Goal: Transaction & Acquisition: Subscribe to service/newsletter

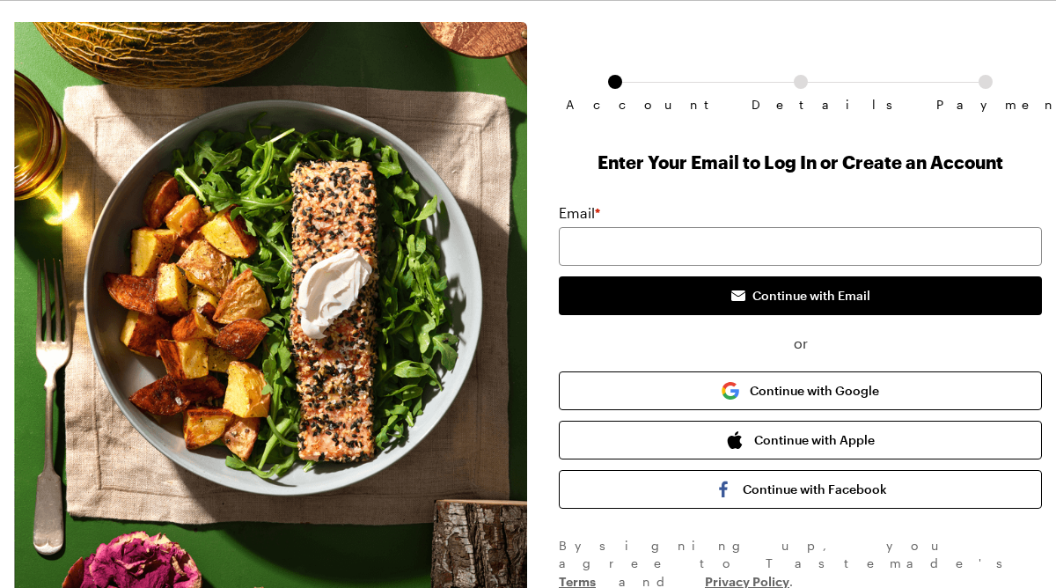
scroll to position [56, 0]
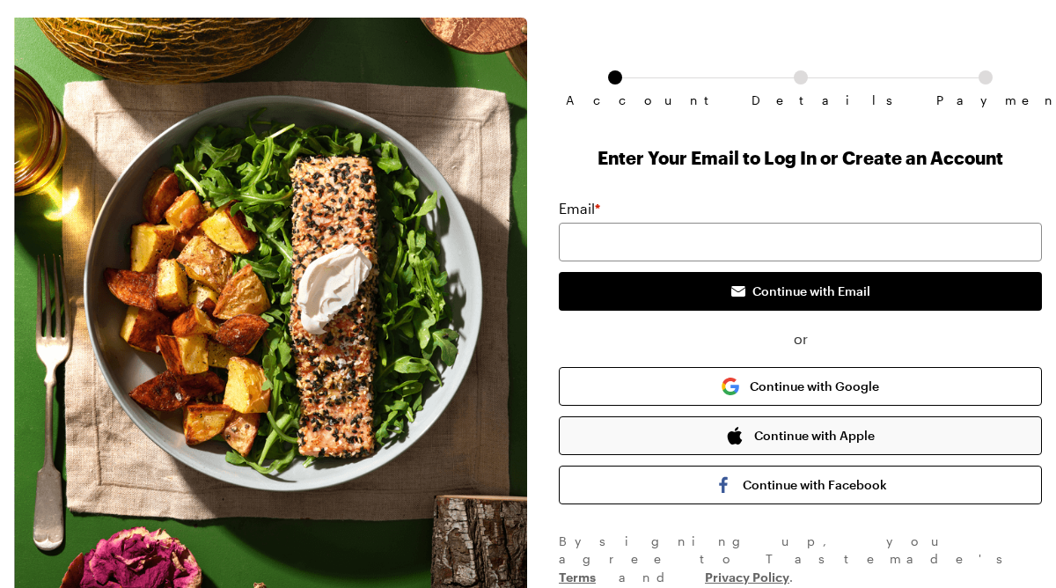
click at [730, 432] on icon "button" at bounding box center [735, 436] width 15 height 18
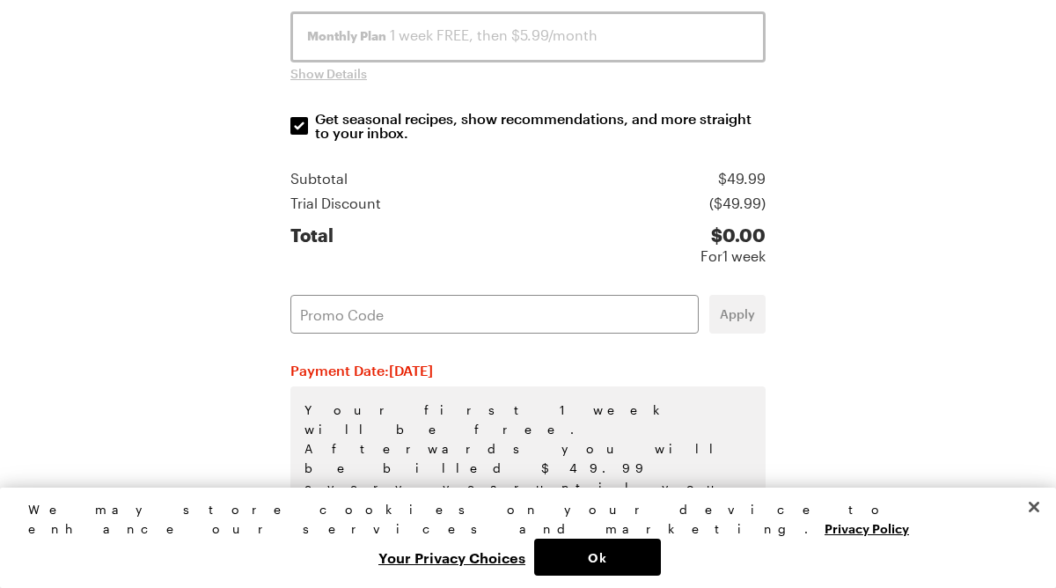
scroll to position [414, 0]
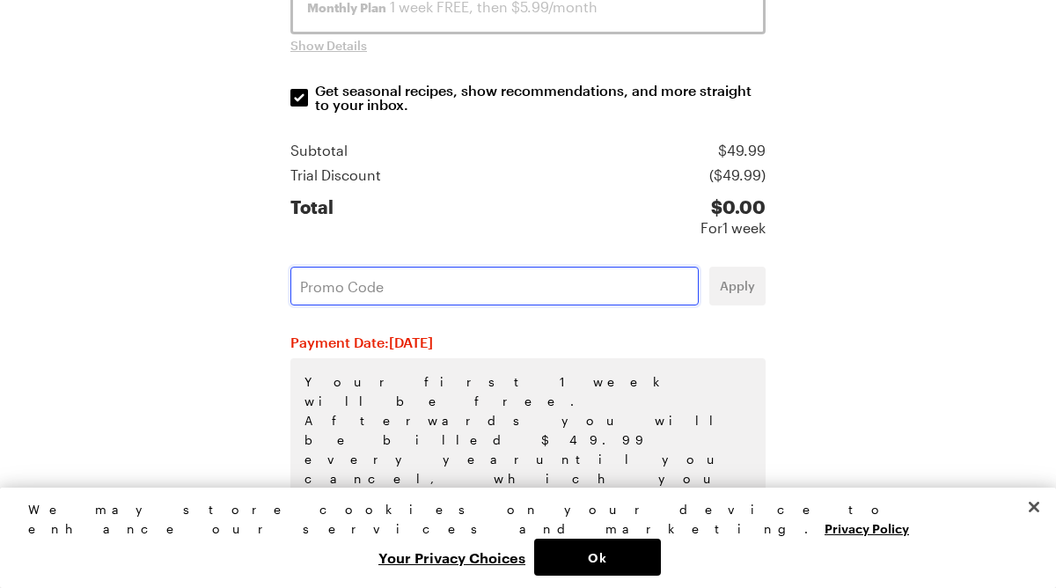
click at [428, 284] on input "text" at bounding box center [494, 286] width 408 height 39
paste input "8IZKYAUZ"
type input "8IZKYAUZ"
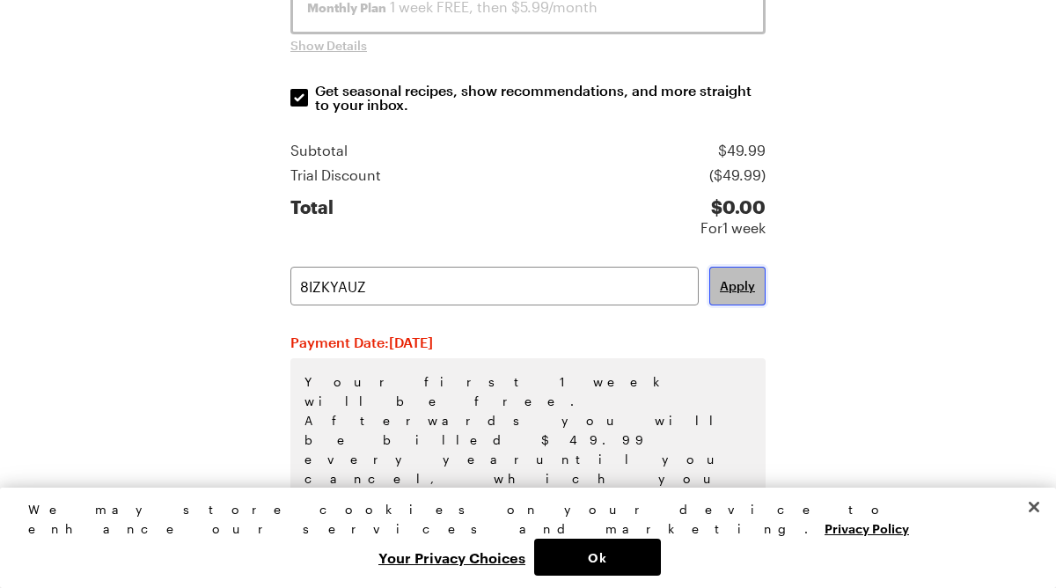
click at [741, 296] on button "Apply" at bounding box center [737, 286] width 56 height 39
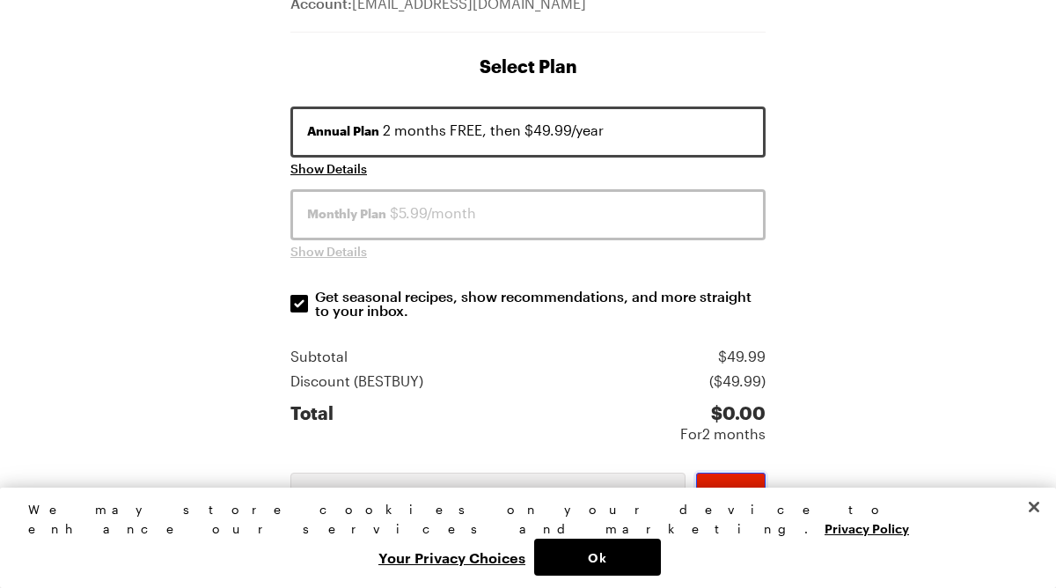
scroll to position [207, 0]
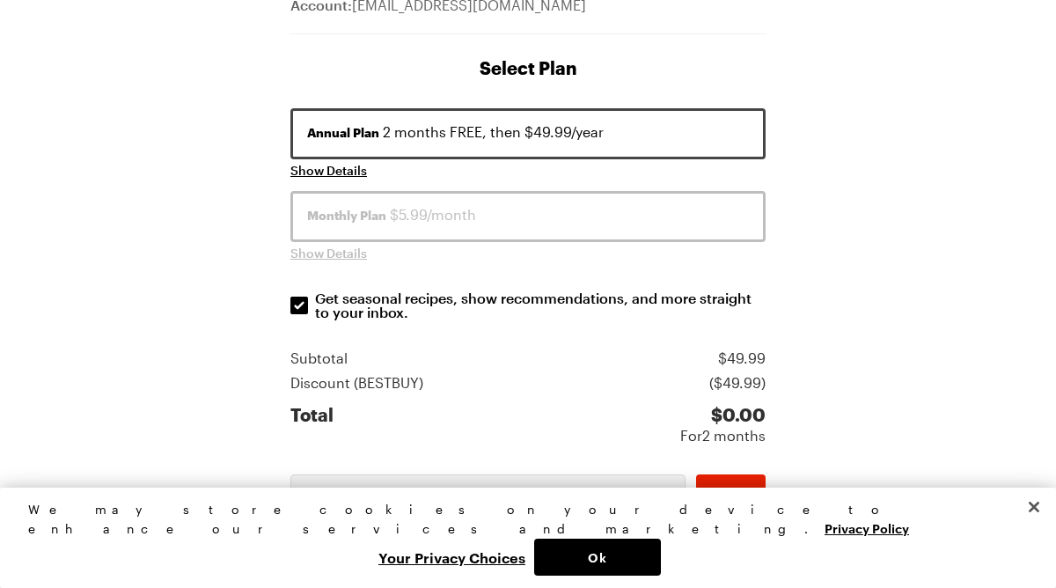
click at [321, 222] on span "Monthly Plan" at bounding box center [346, 216] width 79 height 18
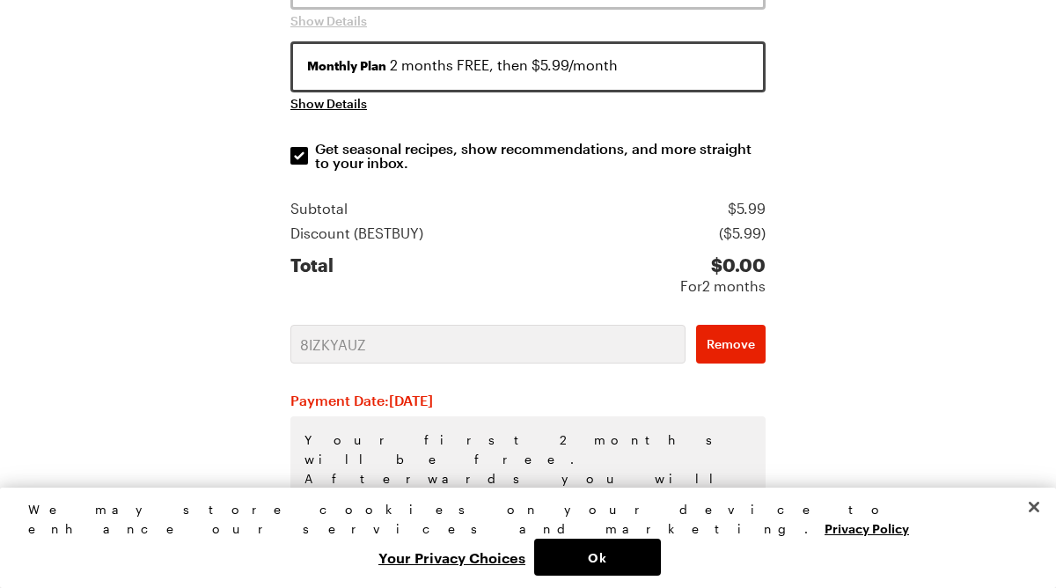
scroll to position [357, 0]
click at [552, 269] on div "Total $ 0.00 For 2 months" at bounding box center [527, 270] width 475 height 49
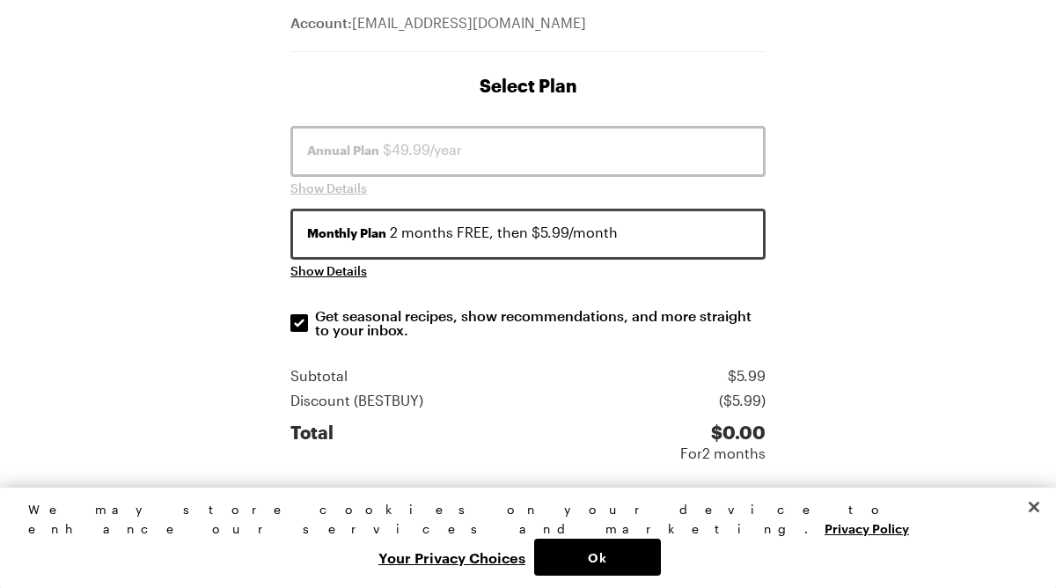
scroll to position [187, 0]
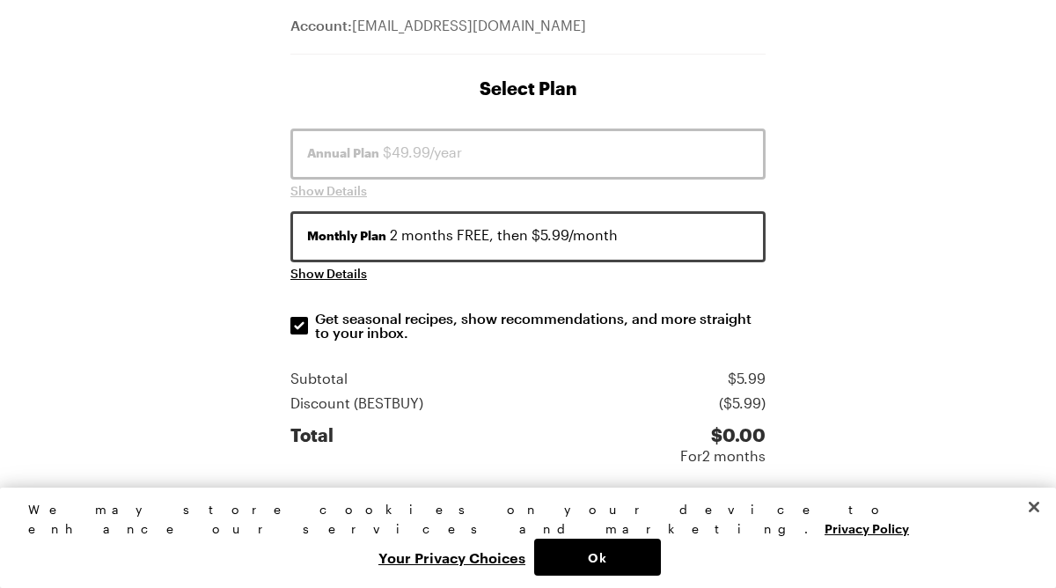
click at [289, 323] on div "Account Details Payment Account: yp4c6tb5n7@privaterelay.appleid.com Select Pla…" at bounding box center [528, 449] width 510 height 1125
click at [298, 326] on input "Get seasonal recipes, show recommendations, and more straight to your inbox. Ge…" at bounding box center [299, 326] width 18 height 18
checkbox input "false"
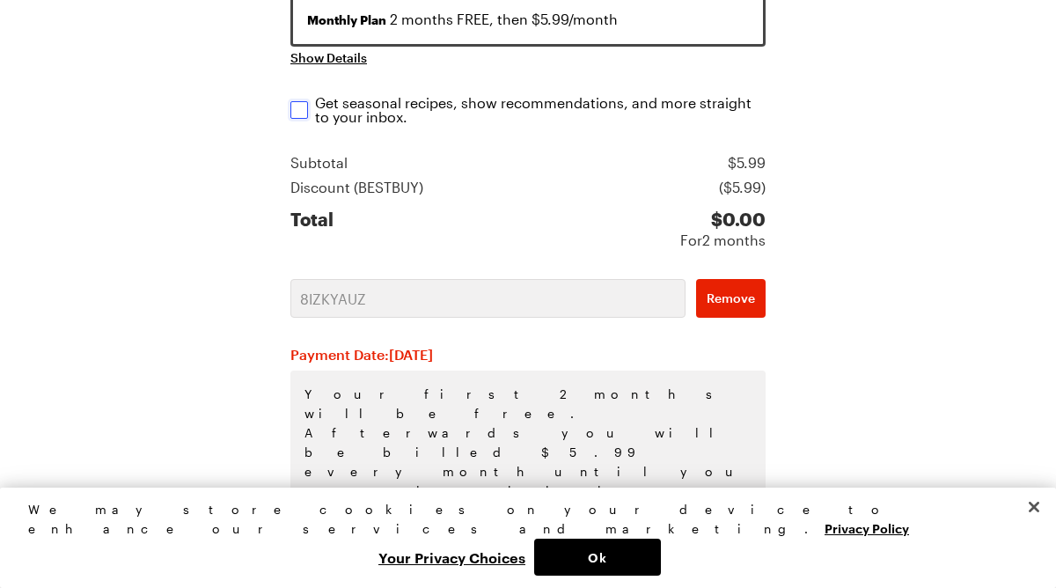
scroll to position [423, 0]
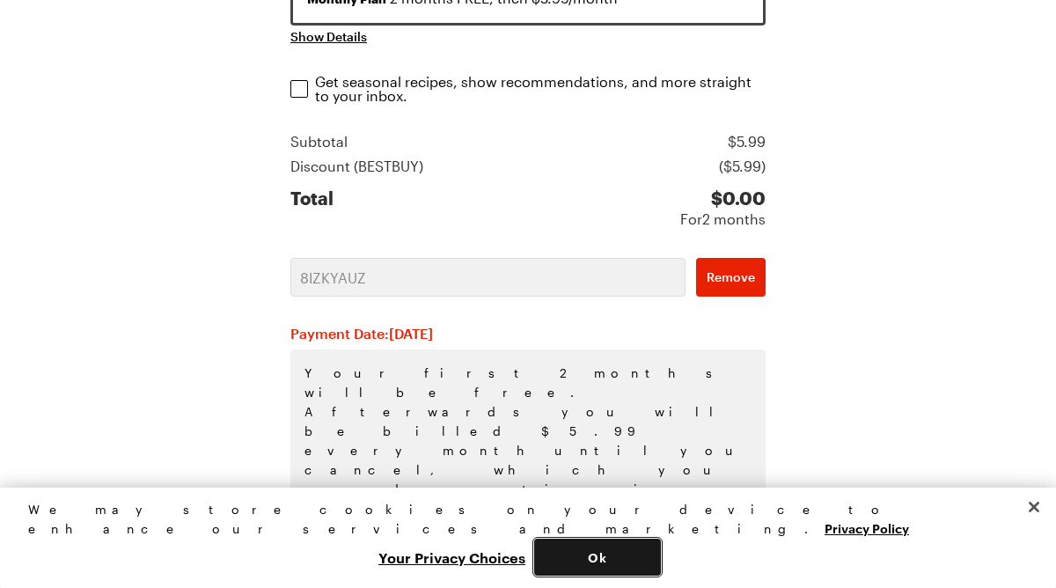
click at [661, 549] on button "Ok" at bounding box center [597, 556] width 127 height 37
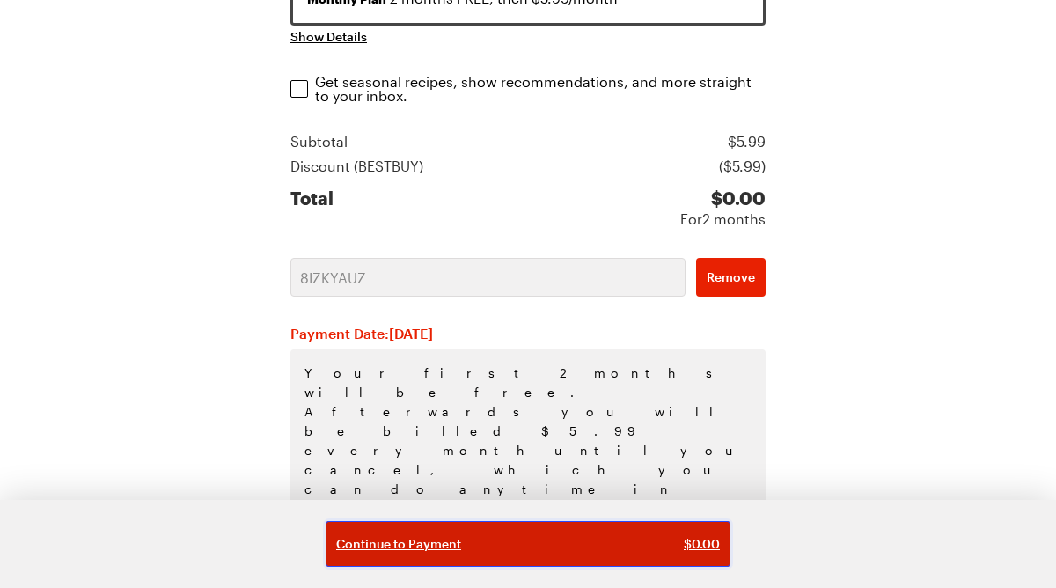
click at [610, 543] on div "Continue to Payment $ 0.00" at bounding box center [528, 544] width 384 height 18
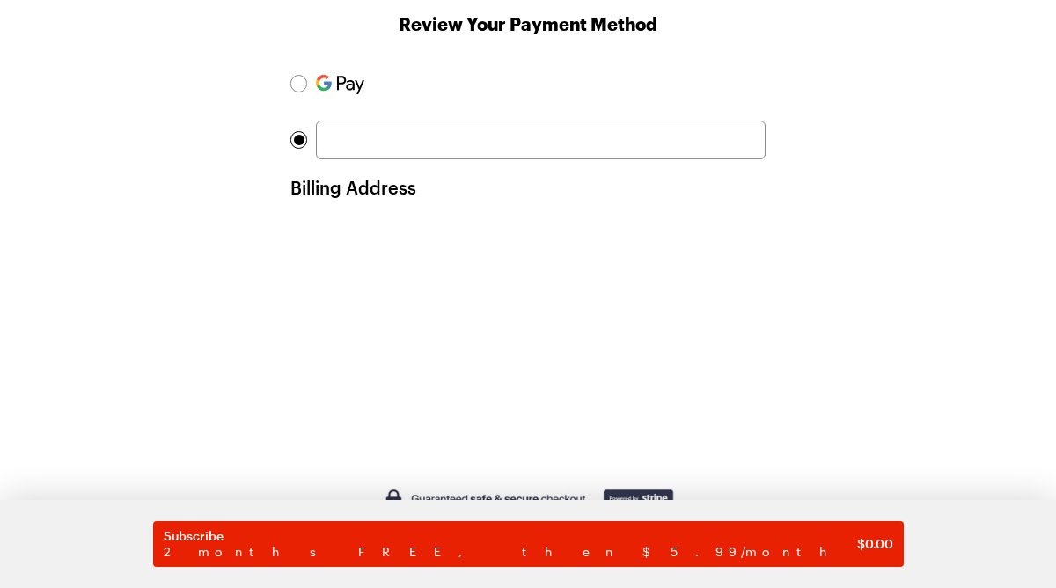
scroll to position [292, 0]
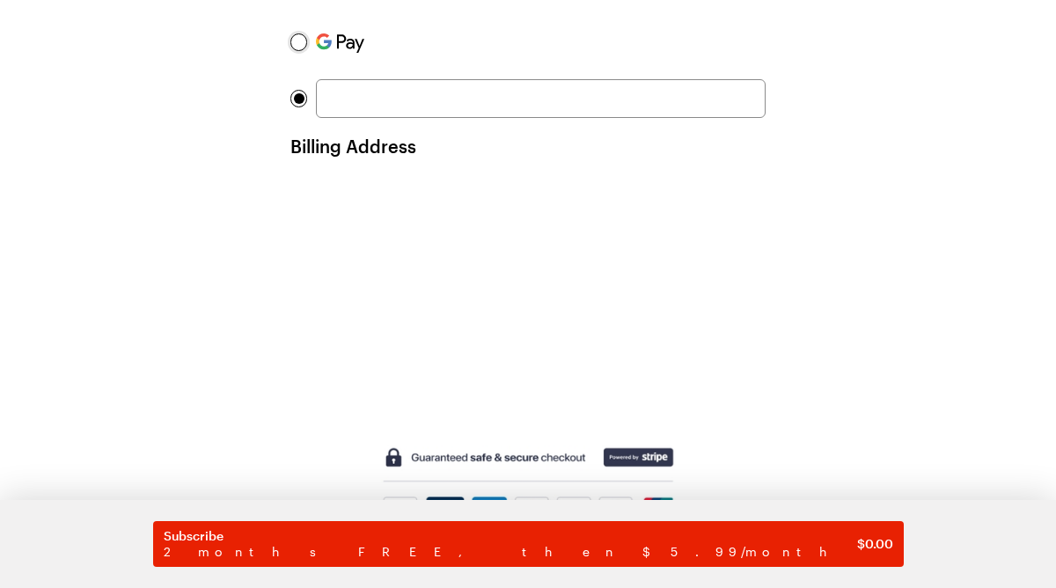
click at [303, 47] on div at bounding box center [298, 42] width 17 height 18
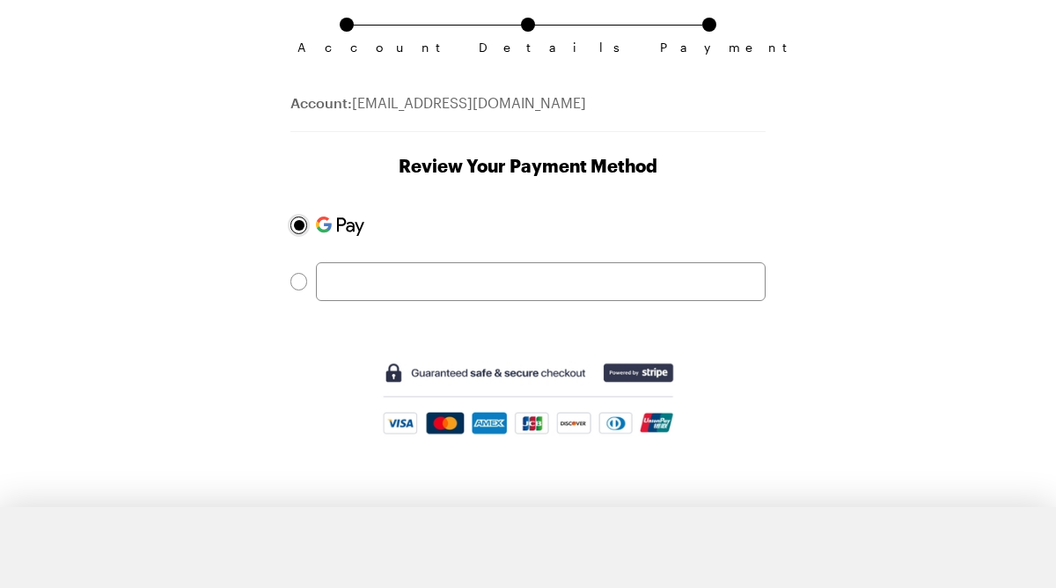
scroll to position [109, 0]
click at [298, 282] on div at bounding box center [299, 281] width 11 height 11
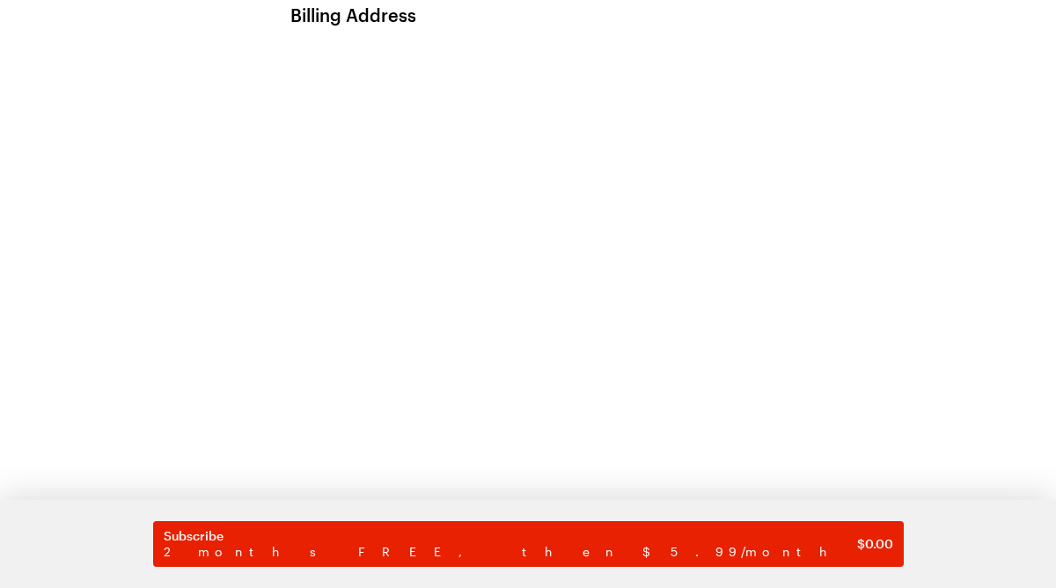
scroll to position [598, 0]
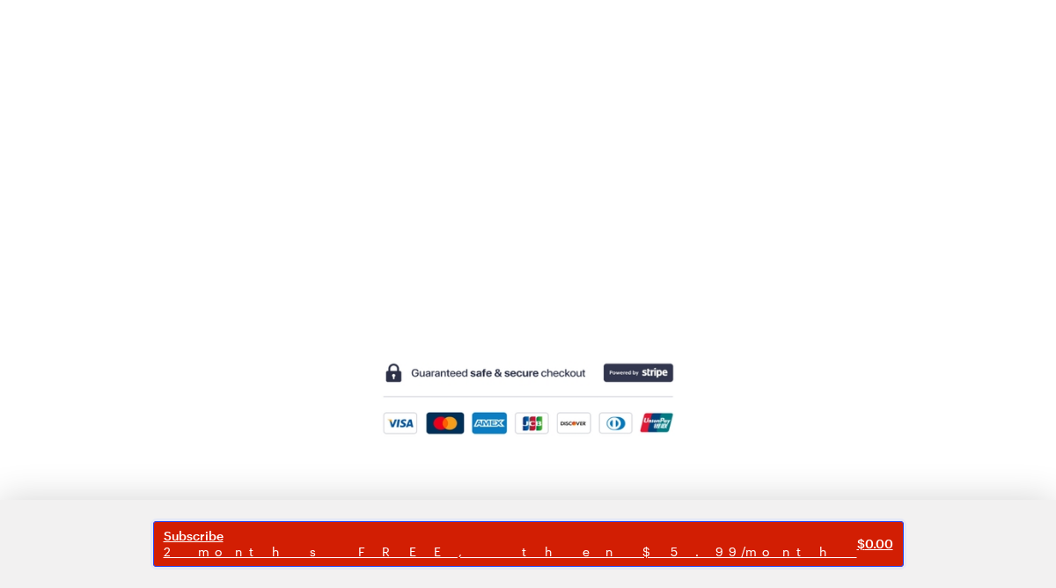
click at [610, 538] on span "Subscribe" at bounding box center [510, 536] width 693 height 16
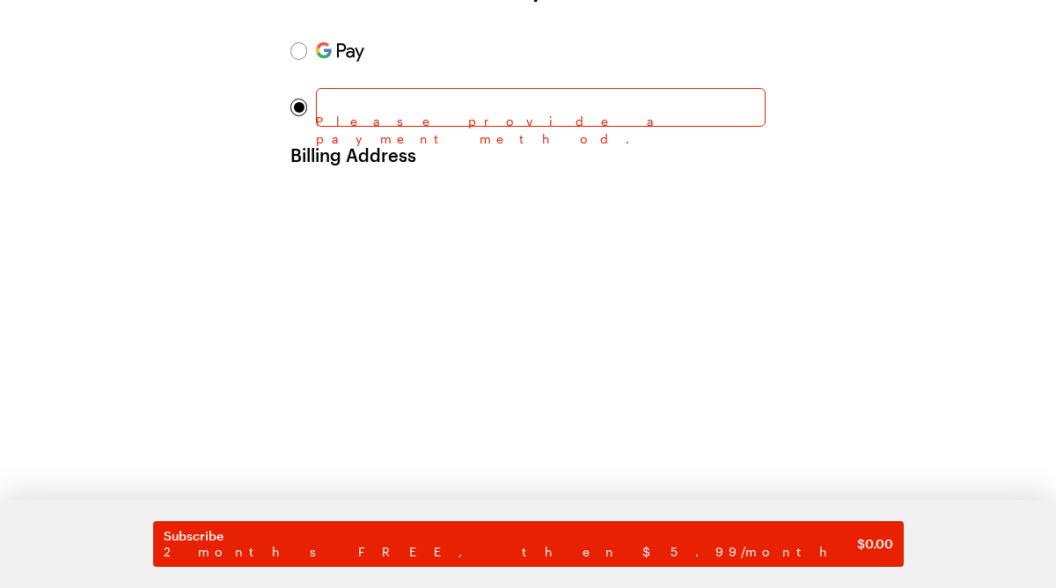
scroll to position [210, 0]
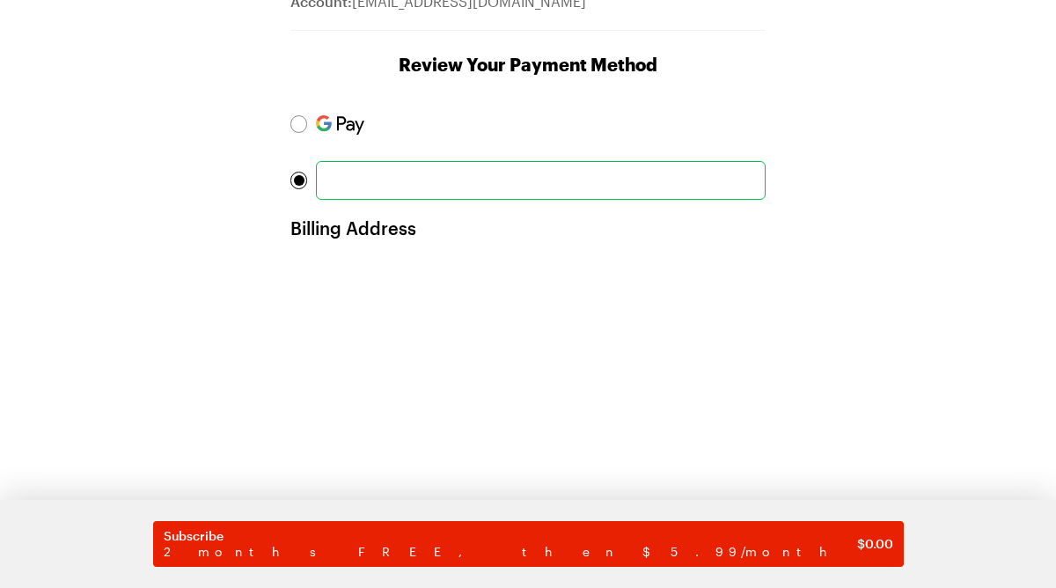
click at [823, 382] on div "Account Details Payment Account: yp4c6tb5n7@privaterelay.appleid.com Review You…" at bounding box center [528, 420] width 1056 height 1112
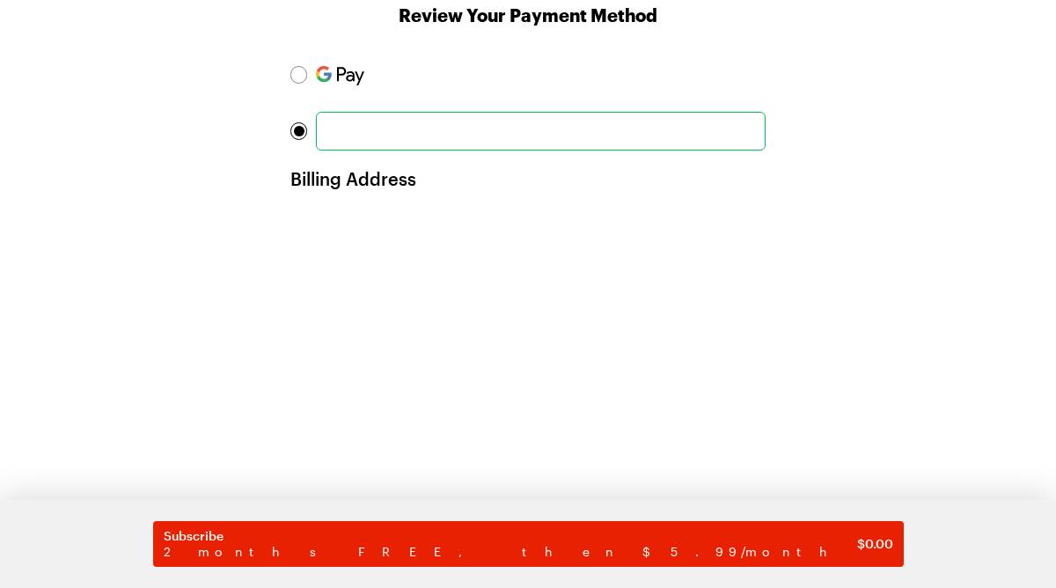
scroll to position [328, 0]
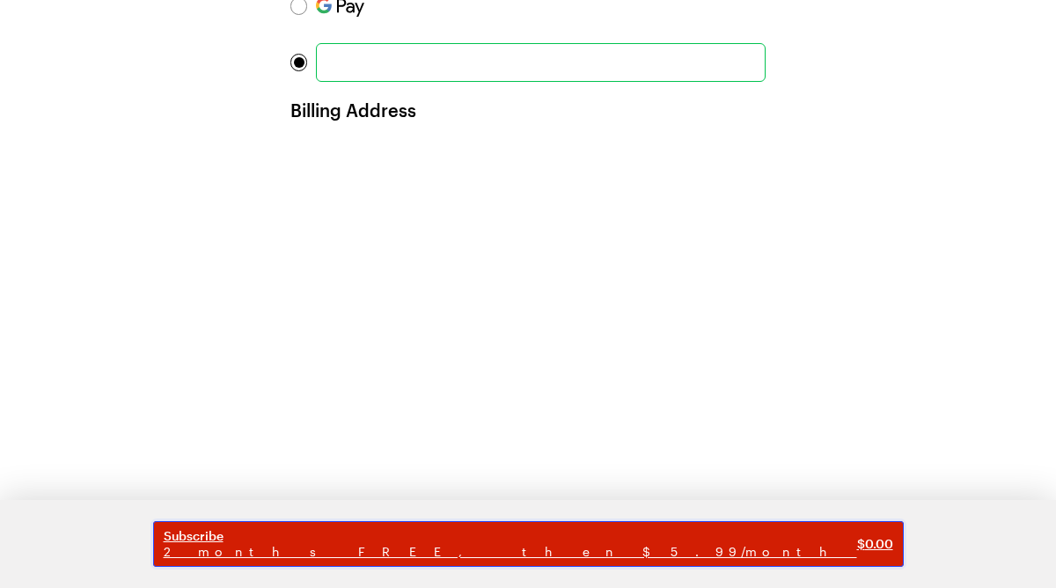
click at [622, 528] on span "Subscribe" at bounding box center [510, 536] width 693 height 16
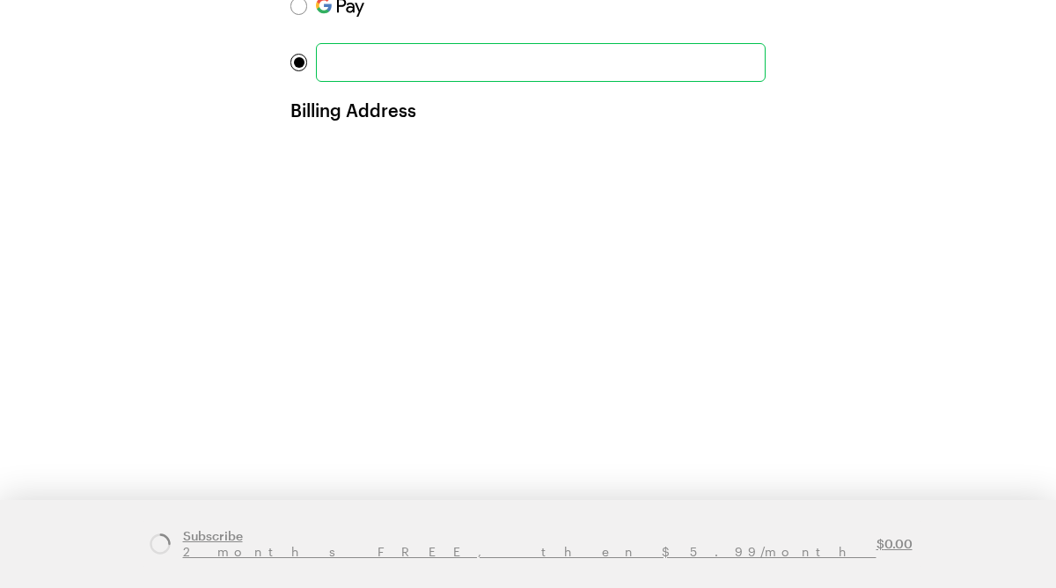
scroll to position [0, 0]
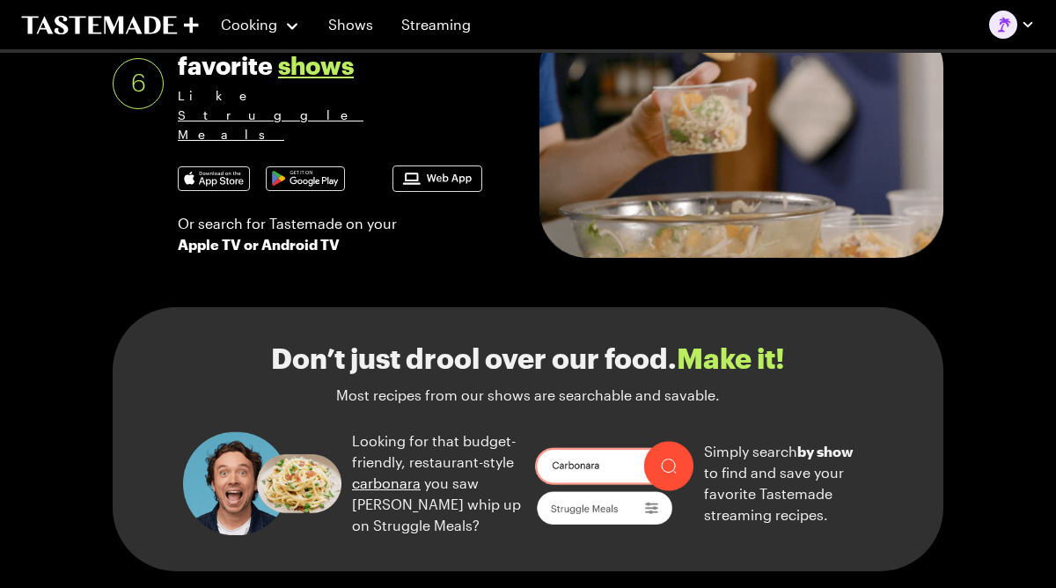
scroll to position [1395, 0]
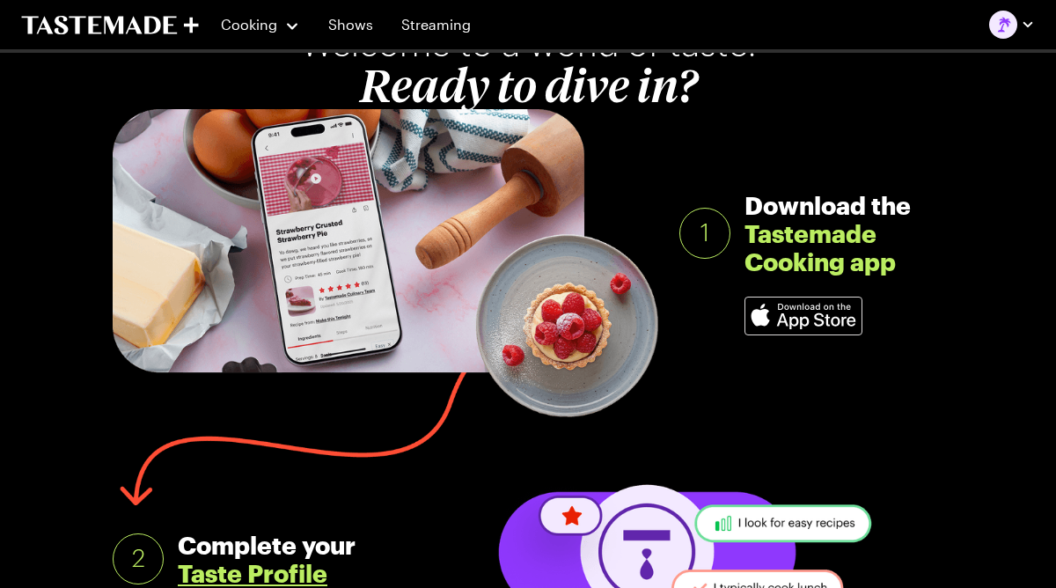
scroll to position [241, 0]
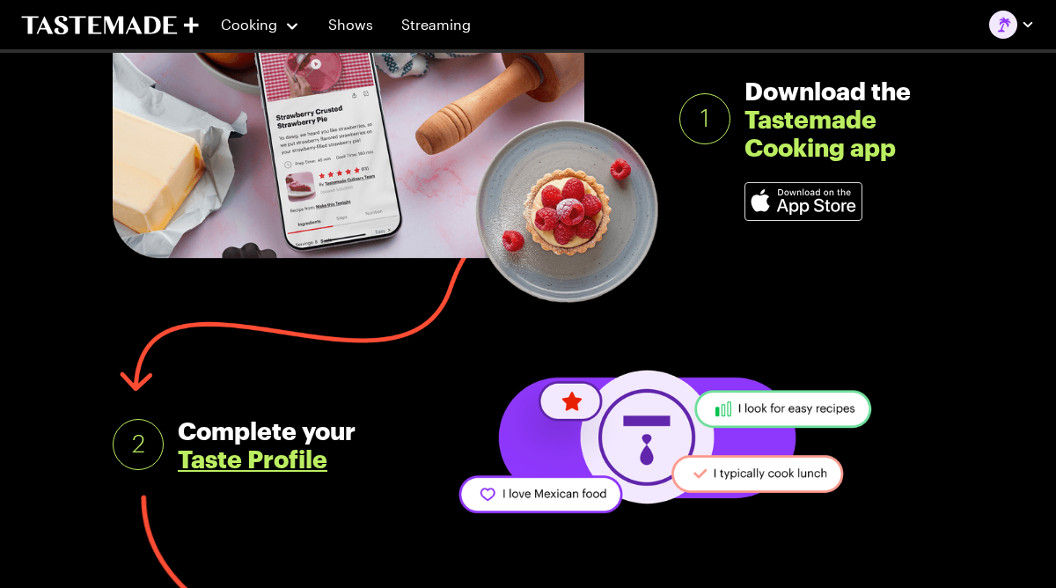
click at [794, 207] on img at bounding box center [803, 201] width 116 height 37
